Goal: Information Seeking & Learning: Learn about a topic

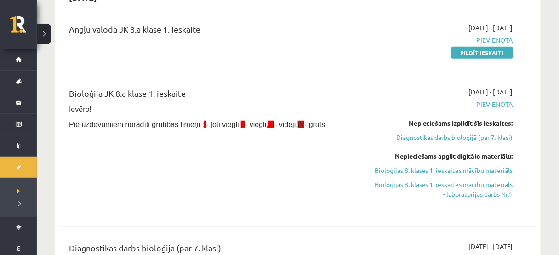
scroll to position [109, 0]
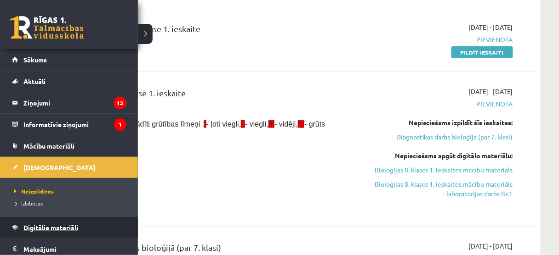
click at [69, 228] on span "Digitālie materiāli" at bounding box center [50, 228] width 55 height 8
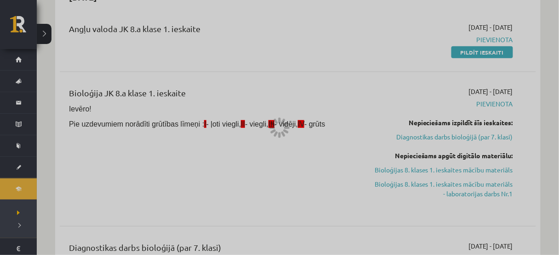
click at [69, 228] on div at bounding box center [279, 127] width 559 height 255
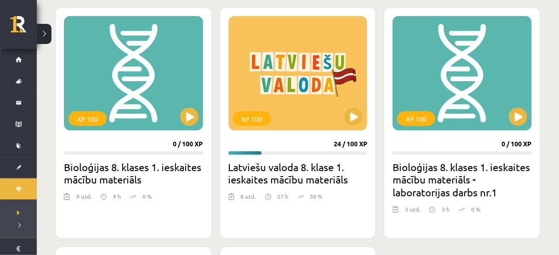
scroll to position [254, 0]
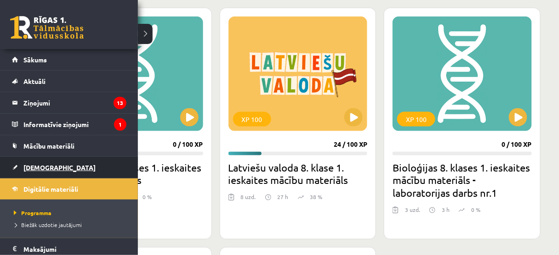
click at [55, 161] on link "[DEMOGRAPHIC_DATA]" at bounding box center [69, 167] width 114 height 21
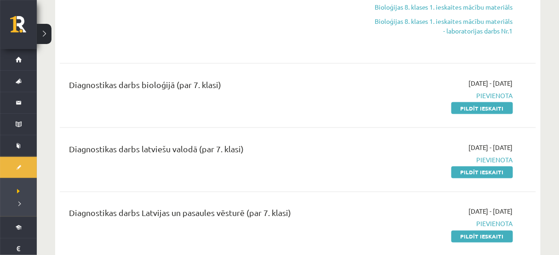
scroll to position [277, 0]
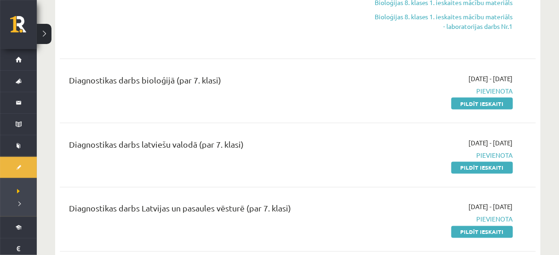
click at [313, 136] on div "Angļu valoda JK 8.a klase 1. ieskaite [DATE] - [DATE] [GEOGRAPHIC_DATA] Pildīt …" at bounding box center [298, 197] width 476 height 703
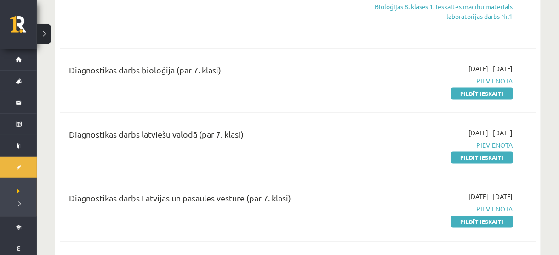
scroll to position [292, 0]
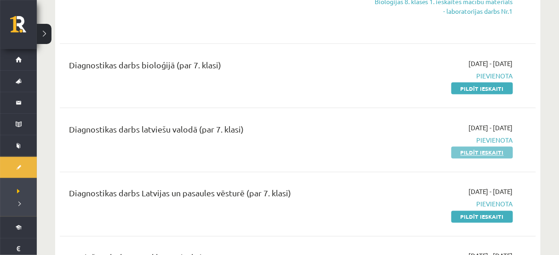
click at [459, 158] on link "Pildīt ieskaiti" at bounding box center [482, 153] width 62 height 12
drag, startPoint x: 65, startPoint y: 71, endPoint x: 303, endPoint y: 222, distance: 281.6
click at [303, 222] on div "Angļu valoda JK 8.a klase 1. ieskaite [DATE] - [DATE] [GEOGRAPHIC_DATA] Pildīt …" at bounding box center [298, 181] width 476 height 703
click at [303, 222] on div "Diagnostikas darbs Latvijas un pasaules vēsturē (par 7. klasi)" at bounding box center [214, 204] width 305 height 34
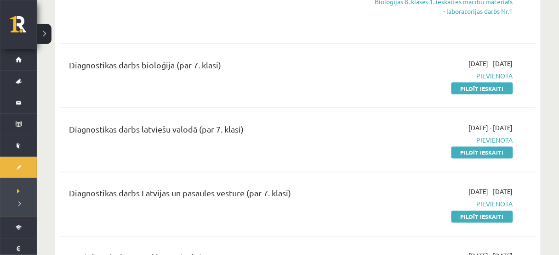
click at [158, 173] on hr at bounding box center [298, 172] width 476 height 0
